Goal: Find specific page/section: Find specific page/section

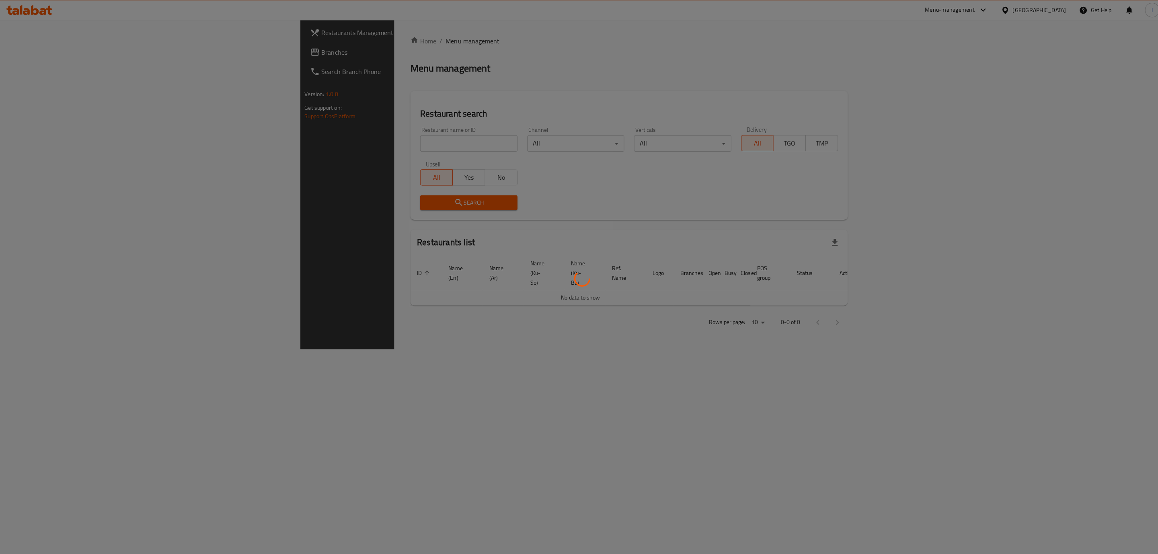
click at [356, 136] on div at bounding box center [579, 277] width 1158 height 554
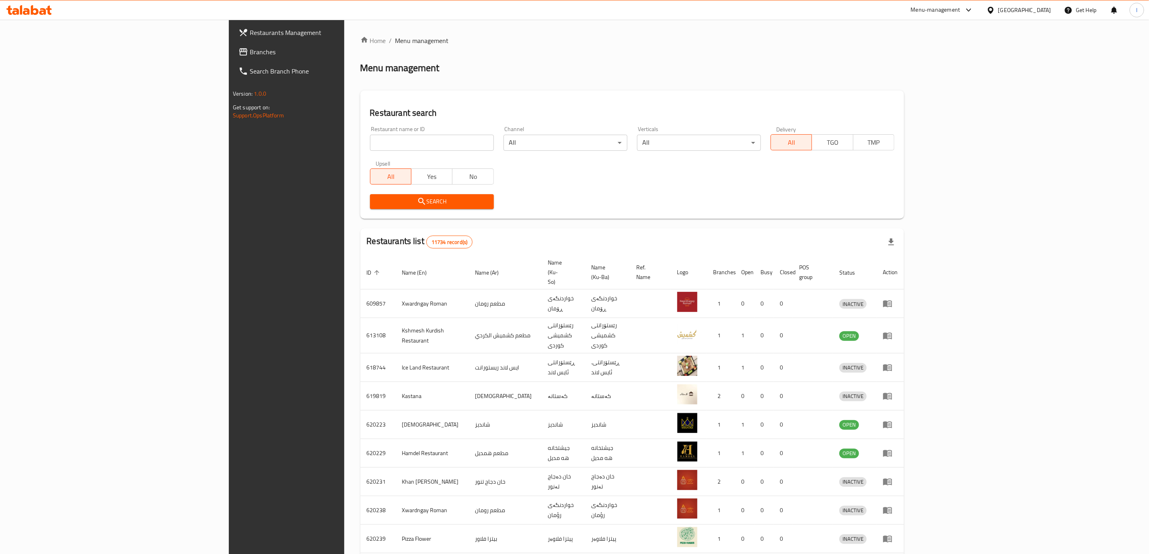
drag, startPoint x: 0, startPoint y: 0, endPoint x: 356, endPoint y: 136, distance: 381.6
click at [370, 136] on input "search" at bounding box center [432, 143] width 124 height 16
paste input "627492"
type input "627492"
click at [377, 206] on span "Search" at bounding box center [432, 202] width 111 height 10
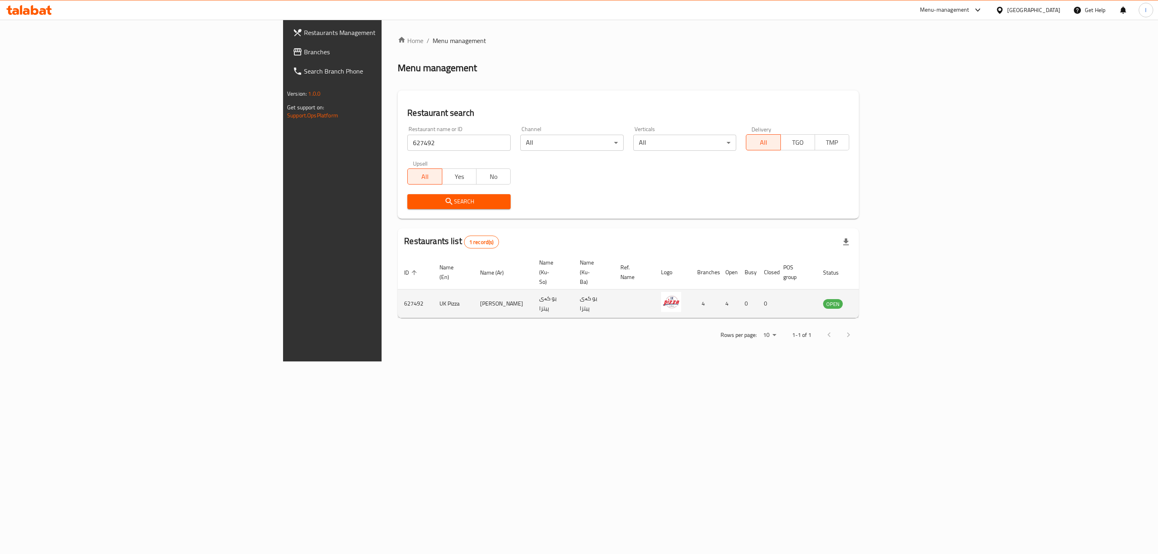
click at [875, 299] on icon "enhanced table" at bounding box center [871, 304] width 10 height 10
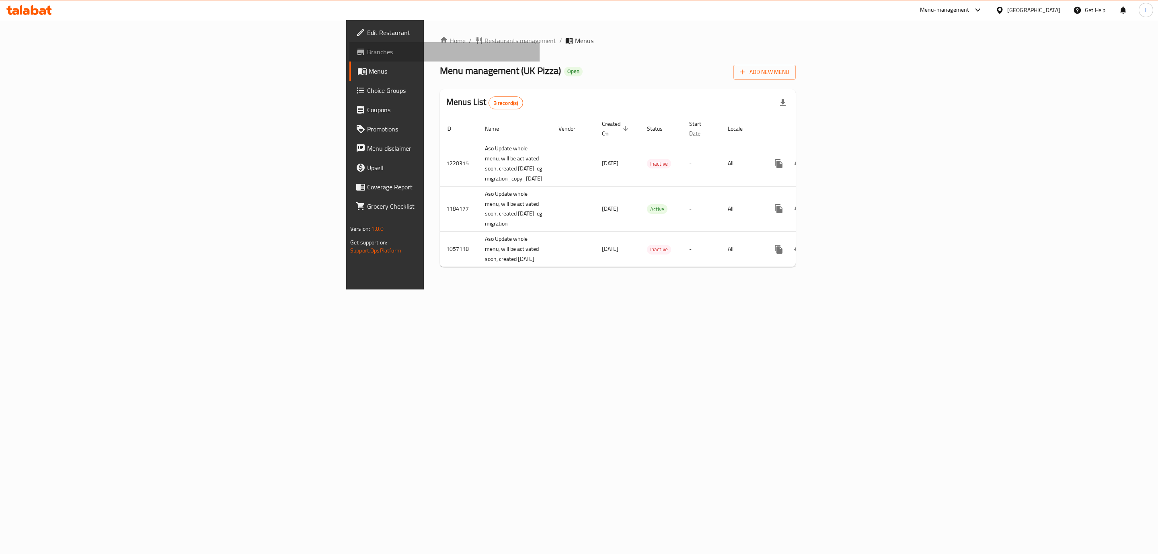
click at [350, 46] on link "Branches" at bounding box center [445, 51] width 190 height 19
